Goal: Find specific page/section: Find specific page/section

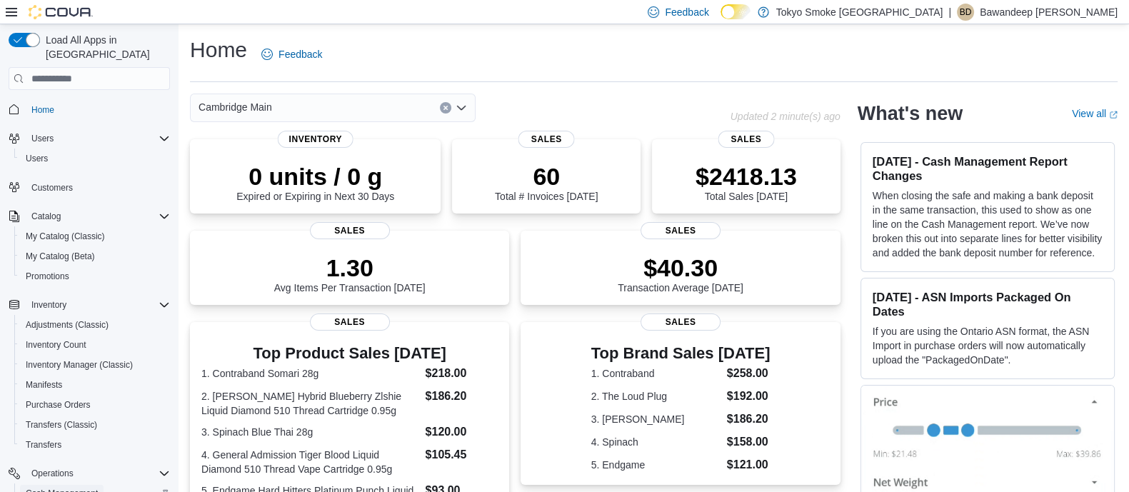
click at [84, 488] on span "Cash Management" at bounding box center [62, 493] width 72 height 11
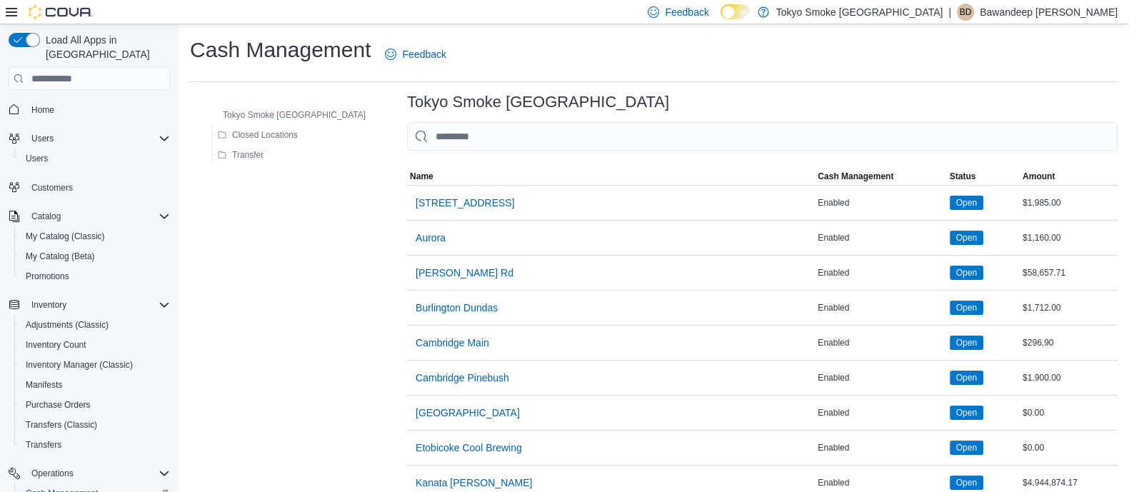
click at [416, 343] on span "Cambridge Main" at bounding box center [453, 343] width 74 height 14
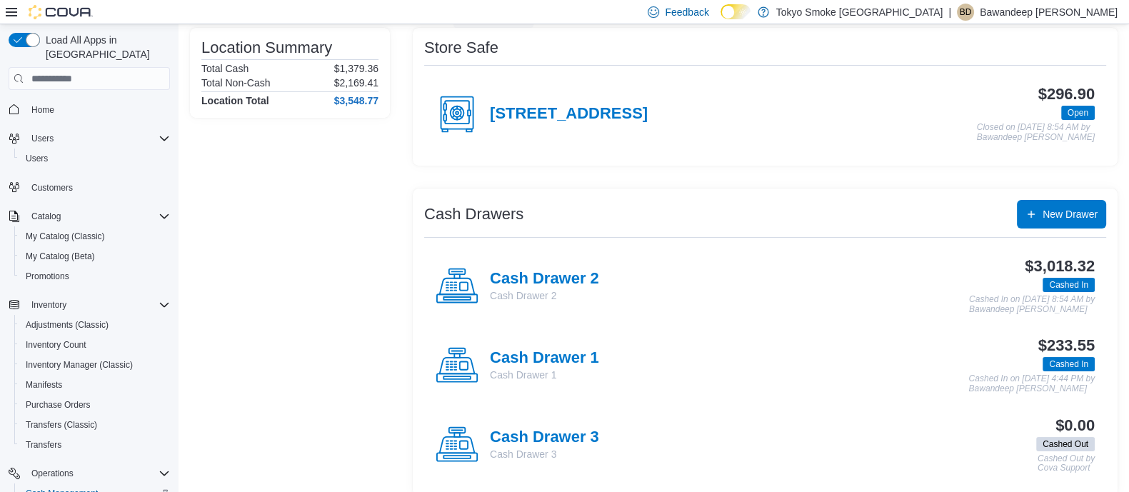
scroll to position [129, 0]
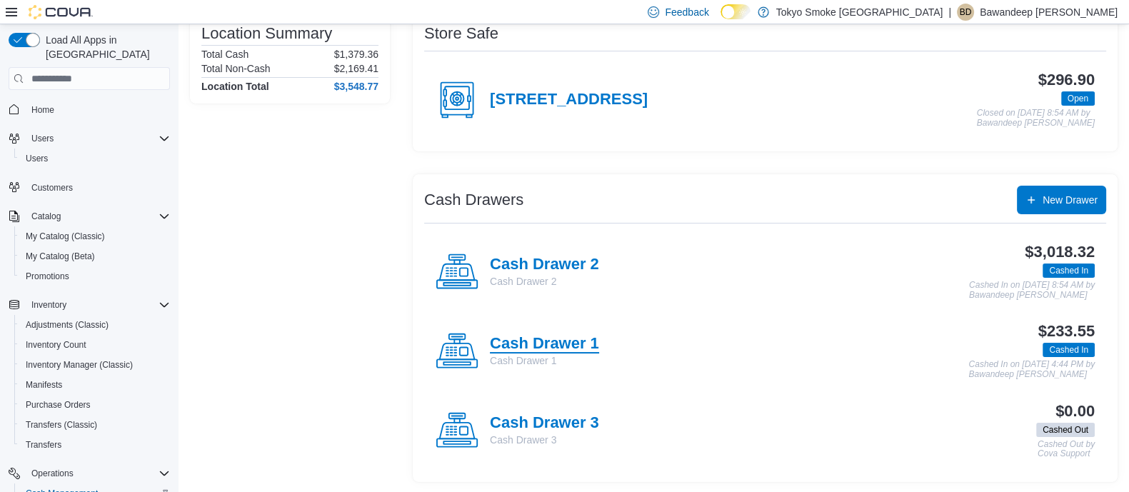
click at [554, 344] on h4 "Cash Drawer 1" at bounding box center [544, 344] width 109 height 19
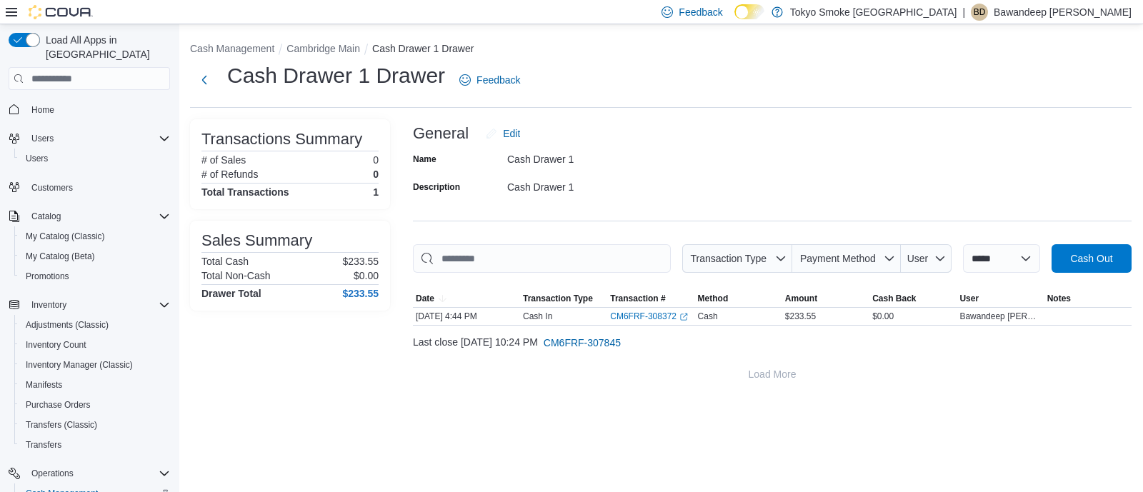
click at [82, 100] on span "Home" at bounding box center [98, 109] width 144 height 18
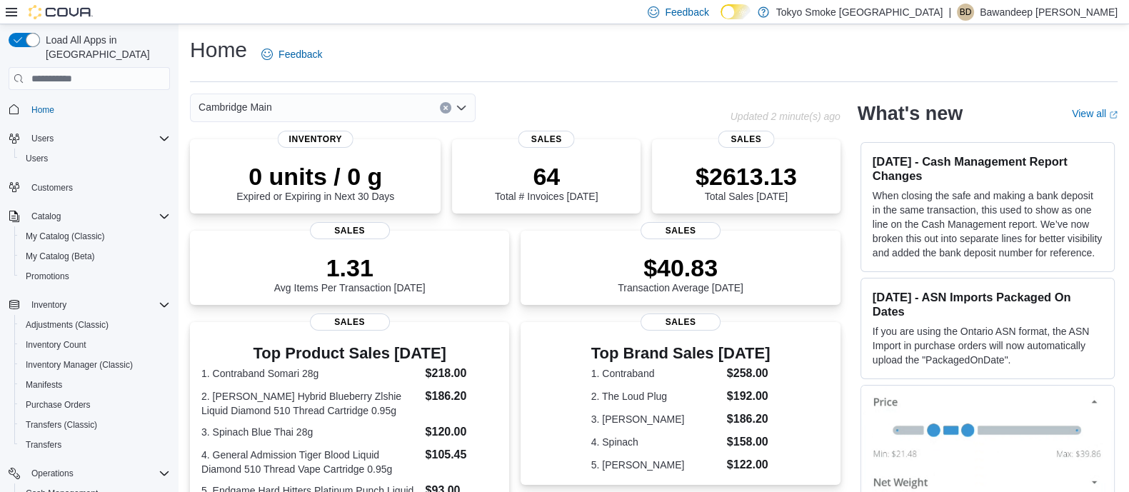
click at [582, 99] on div "Cambridge Main" at bounding box center [460, 108] width 541 height 29
